Goal: Register for event/course

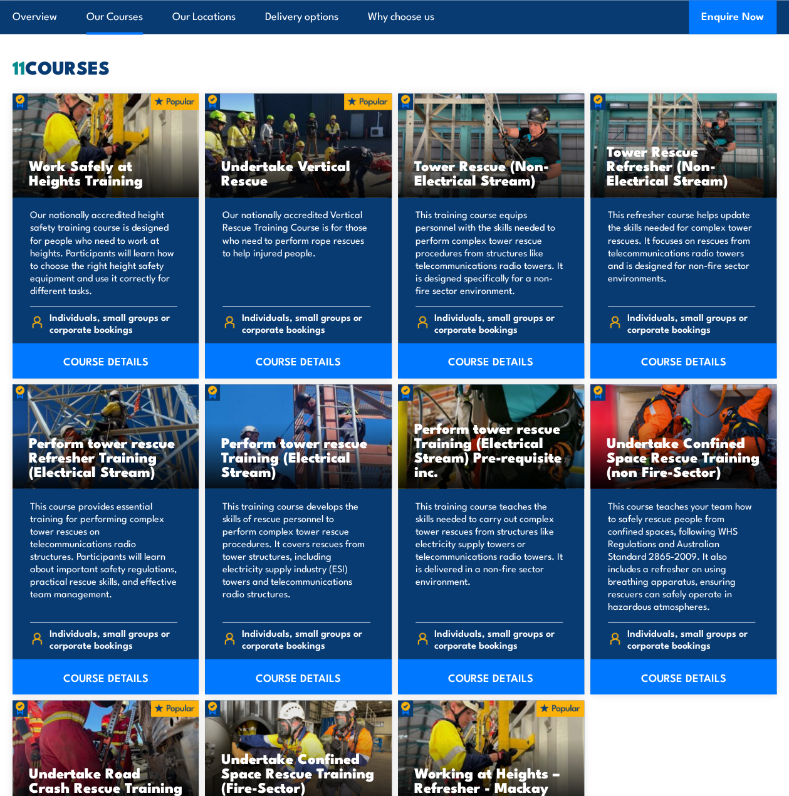
scroll to position [948, 0]
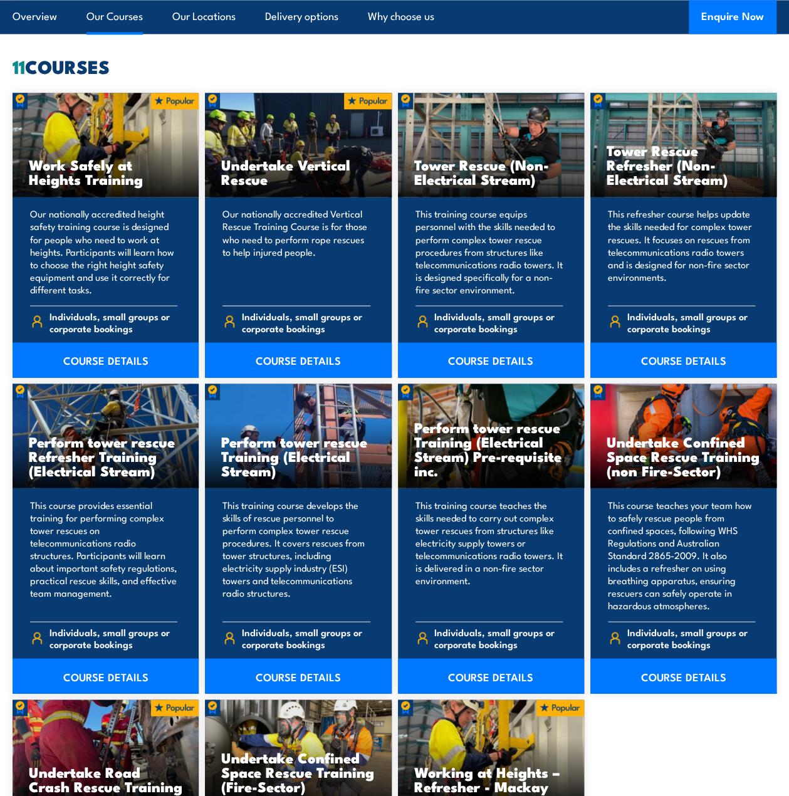
drag, startPoint x: 83, startPoint y: 166, endPoint x: 272, endPoint y: 176, distance: 189.6
click at [272, 176] on div "Work Safely at Heights Training Our nationally accredited height safety trainin…" at bounding box center [395, 564] width 764 height 942
click at [140, 354] on link "COURSE DETAILS" at bounding box center [106, 359] width 186 height 35
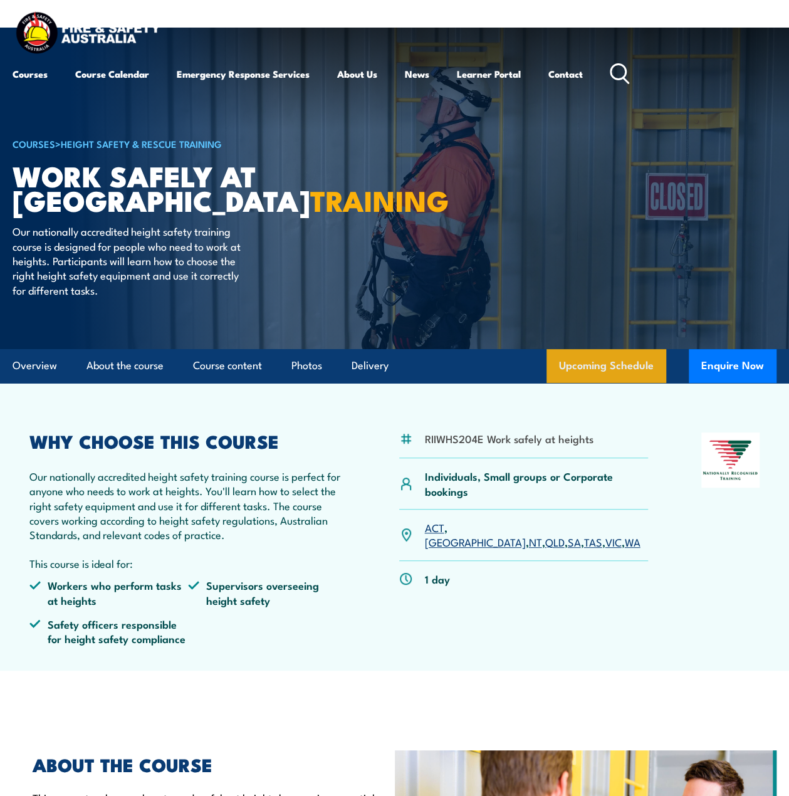
scroll to position [1, 0]
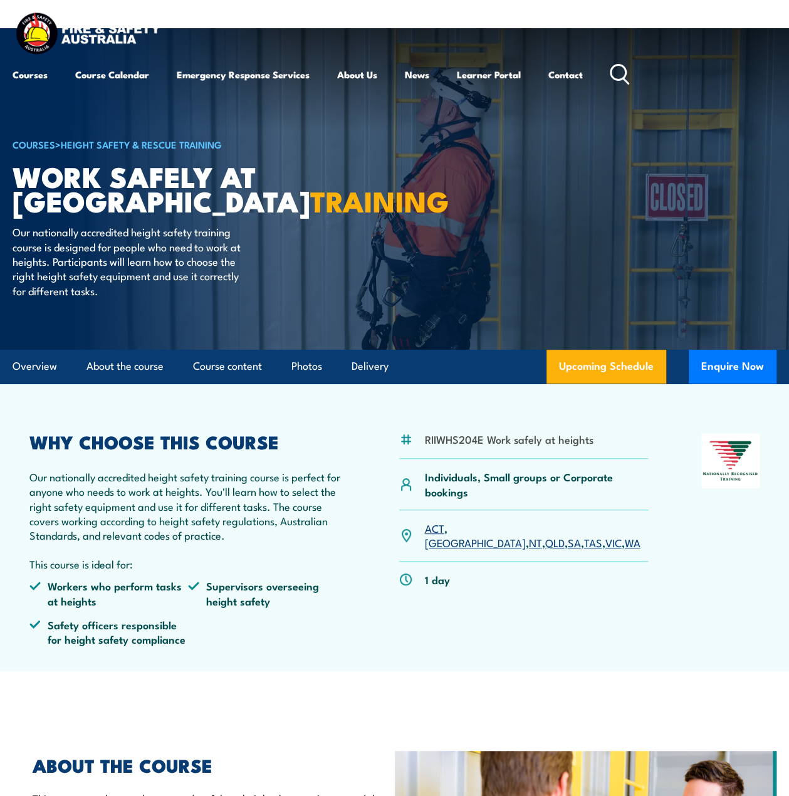
click at [133, 492] on p "Our nationally accredited height safety training course is perfect for anyone w…" at bounding box center [187, 506] width 317 height 73
click at [594, 365] on link "Upcoming Schedule" at bounding box center [607, 367] width 120 height 34
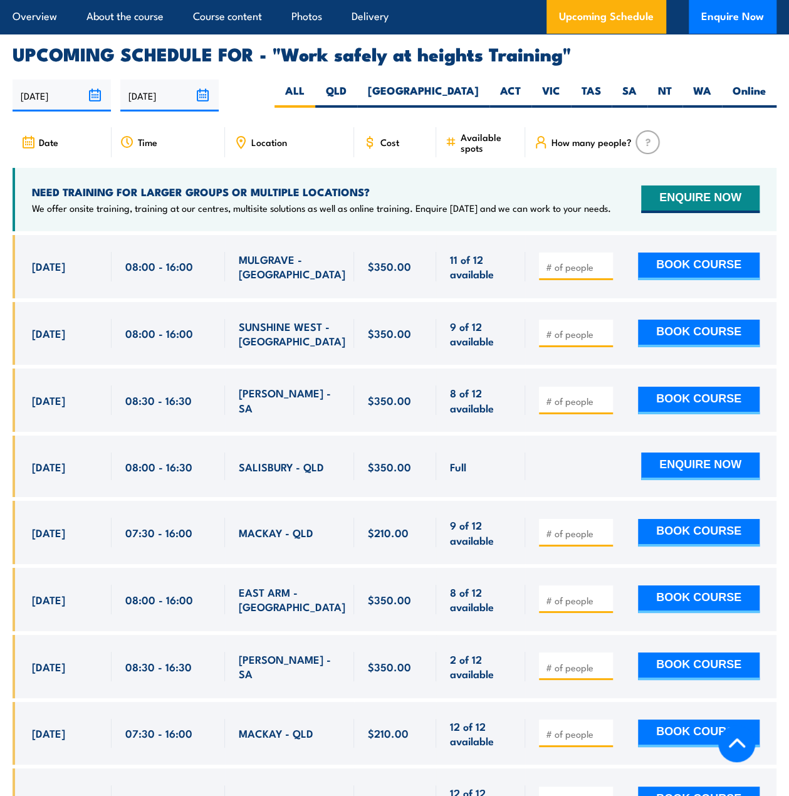
scroll to position [1971, 0]
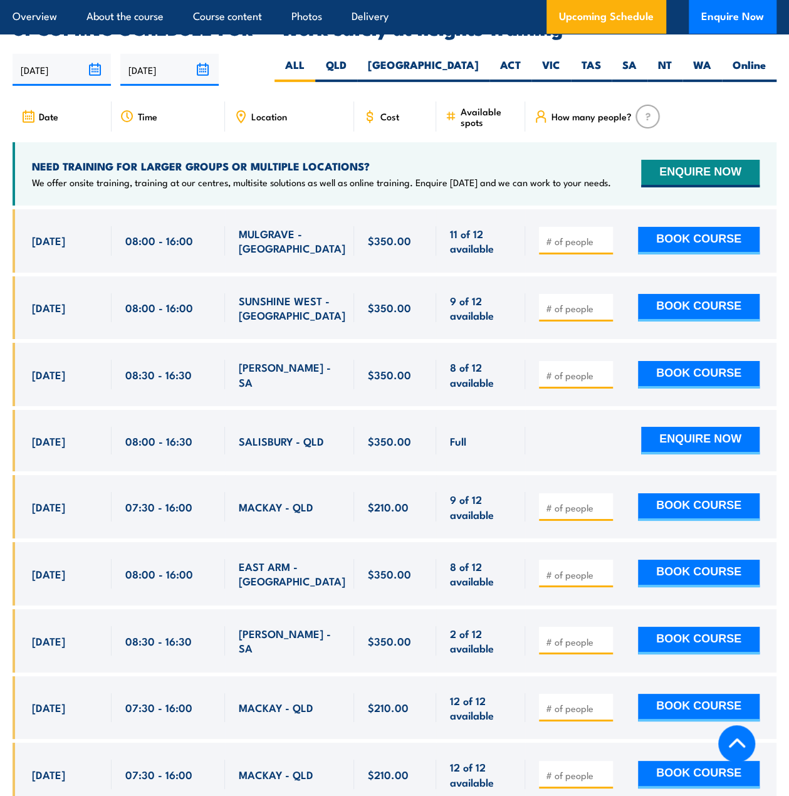
click at [295, 102] on div "Location" at bounding box center [289, 117] width 129 height 30
click at [275, 111] on span "Location" at bounding box center [269, 116] width 36 height 11
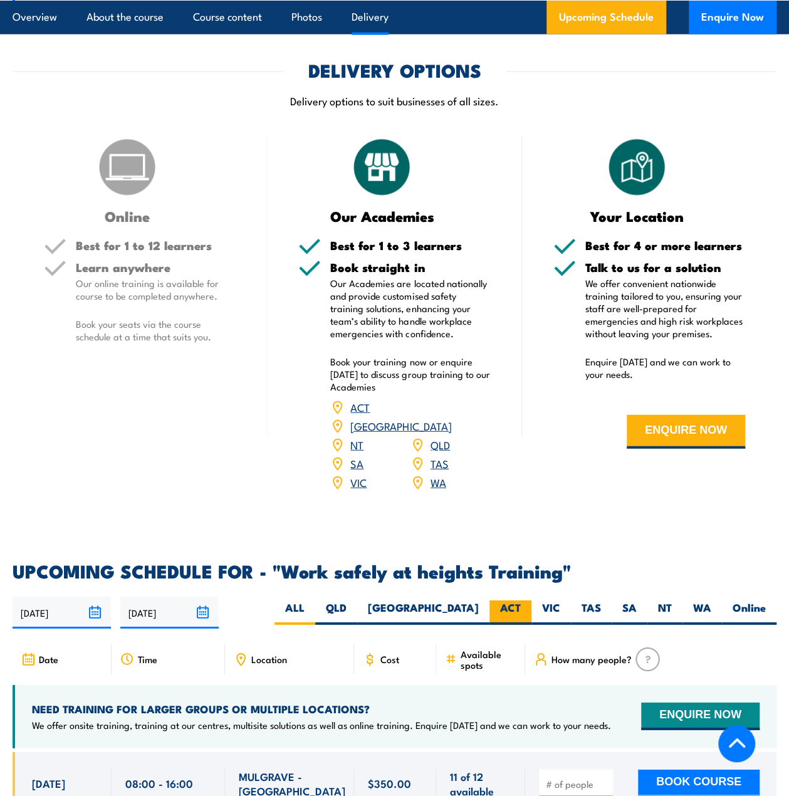
scroll to position [1428, 0]
click at [475, 601] on label "NSW" at bounding box center [423, 613] width 132 height 24
click at [479, 601] on input "NSW" at bounding box center [483, 605] width 8 height 8
radio input "true"
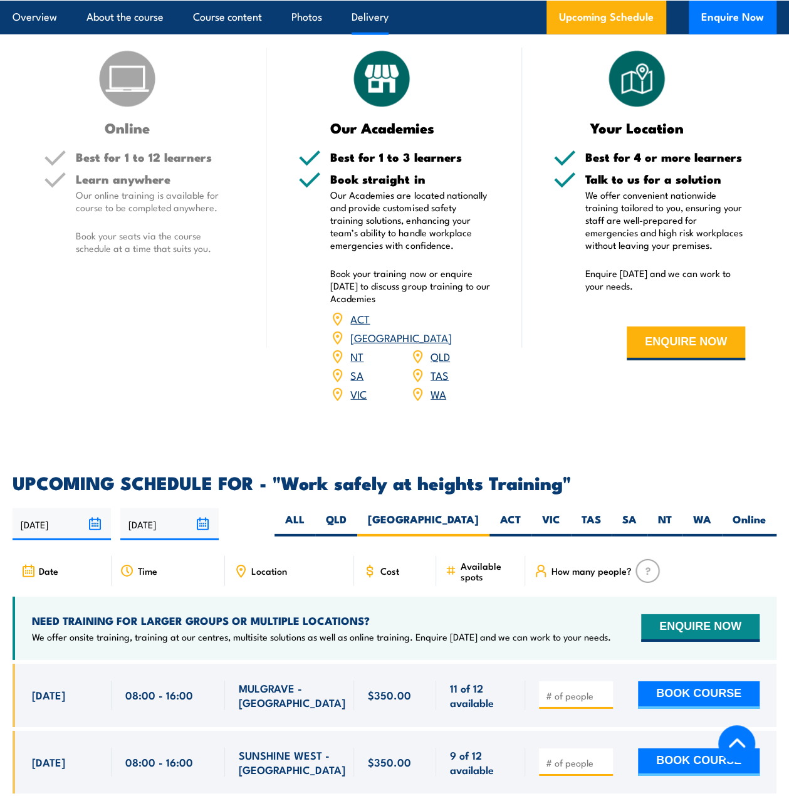
scroll to position [1538, 0]
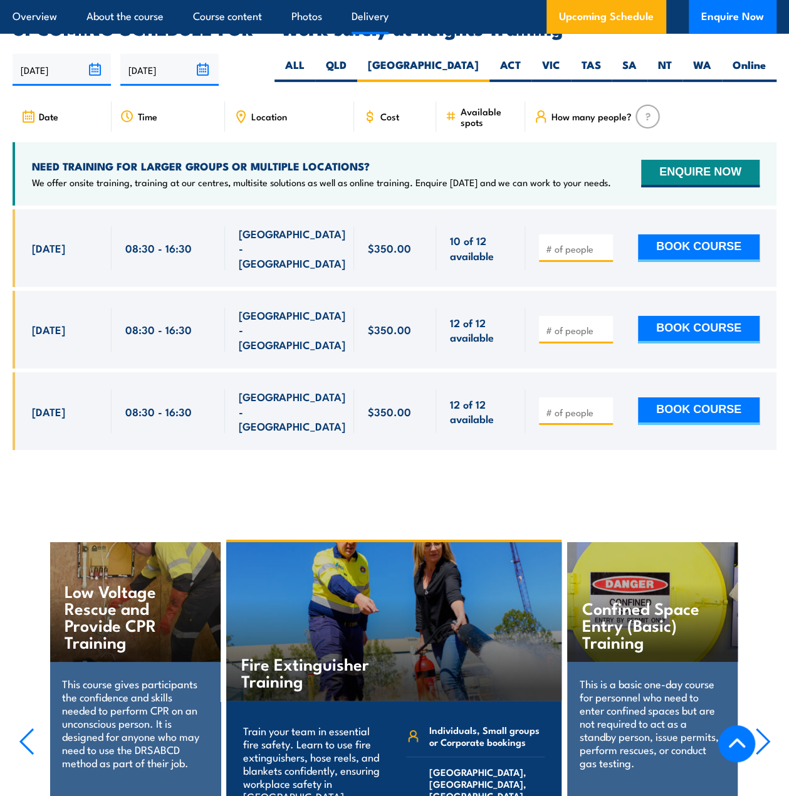
scroll to position [2001, 0]
